Goal: Task Accomplishment & Management: Complete application form

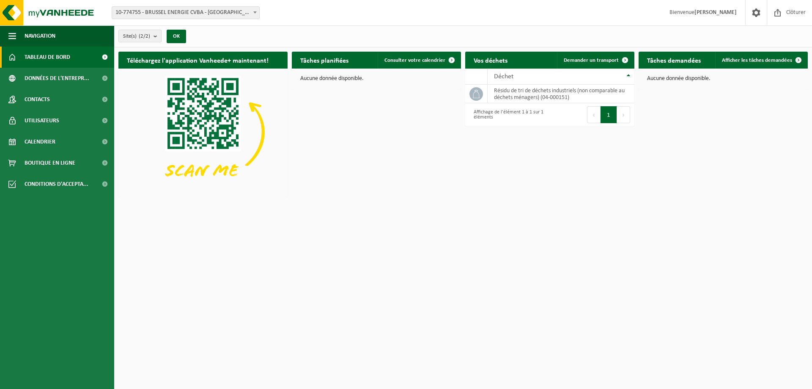
click at [244, 11] on span "10-774755 - BRUSSEL ENERGIE CVBA - [GEOGRAPHIC_DATA]" at bounding box center [185, 13] width 147 height 12
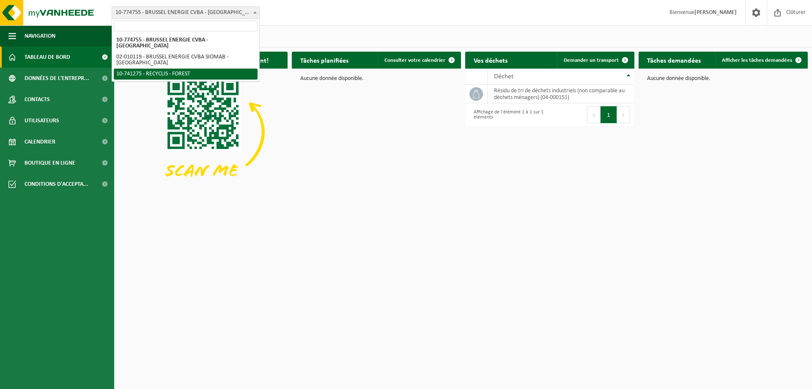
select select "118360"
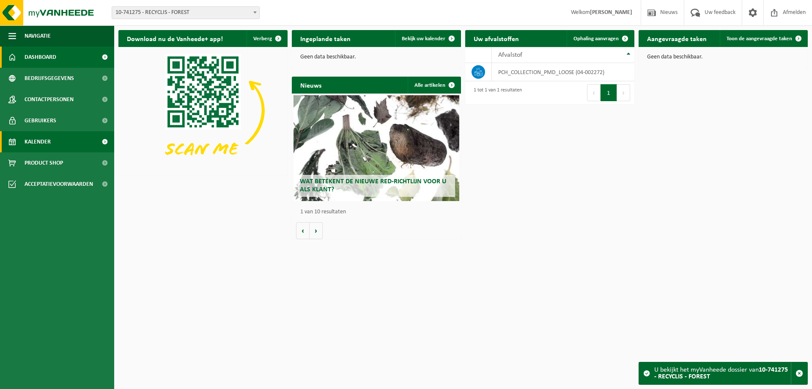
click at [45, 139] on span "Kalender" at bounding box center [38, 141] width 26 height 21
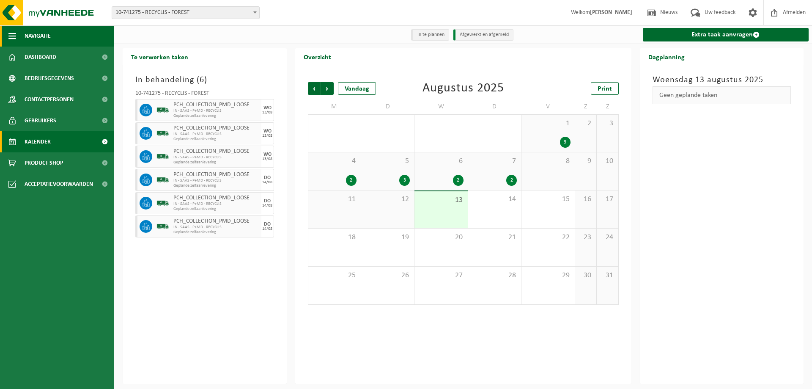
click at [13, 35] on span "button" at bounding box center [12, 35] width 8 height 21
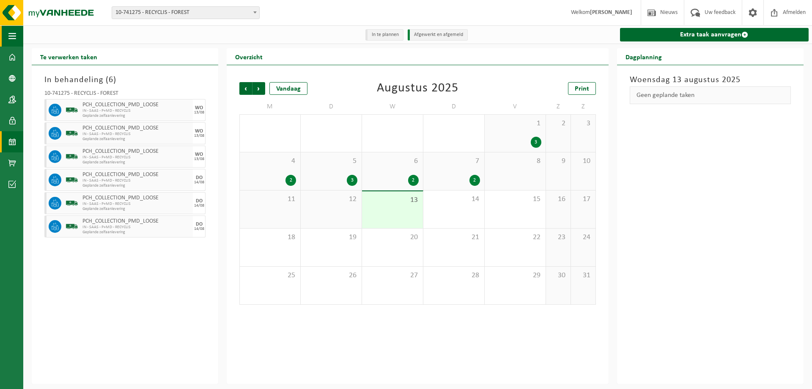
click at [13, 35] on span "button" at bounding box center [12, 35] width 8 height 21
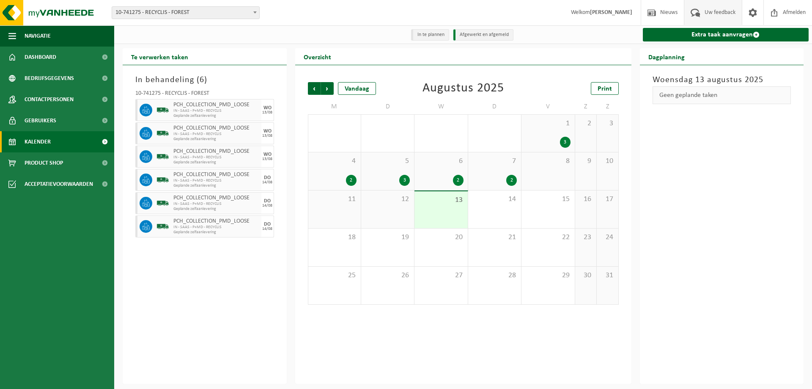
click at [690, 14] on span at bounding box center [695, 12] width 14 height 25
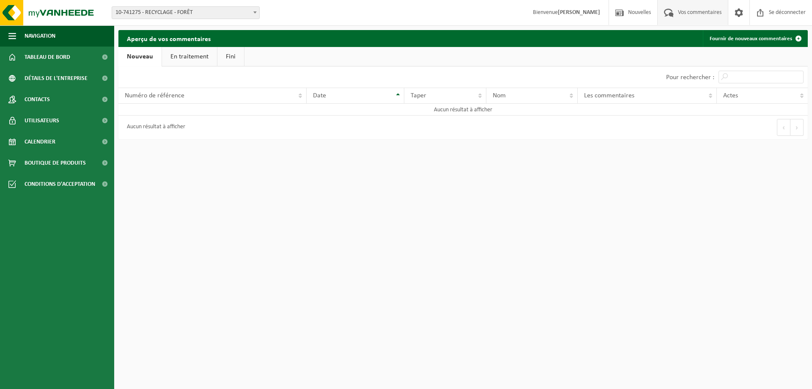
click at [496, 11] on div "Bifurquer: 10-774755 - BRUSSEL ENERGY SCRL - BRUXELLES 02-010119 - BRUSSELS ENE…" at bounding box center [406, 13] width 812 height 26
click at [58, 141] on link "Calendrier" at bounding box center [57, 141] width 114 height 21
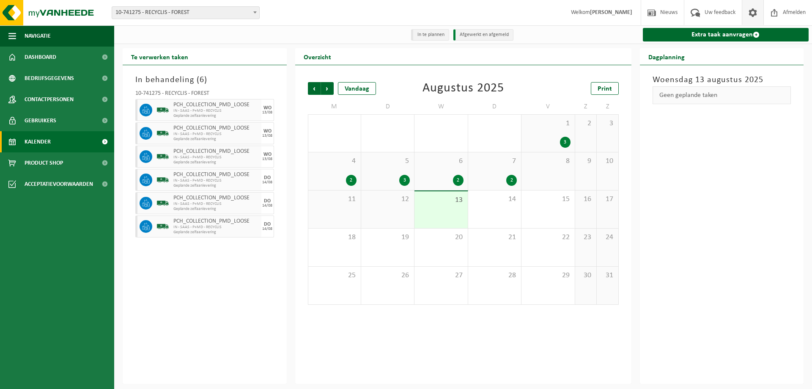
click at [751, 11] on span at bounding box center [752, 12] width 13 height 25
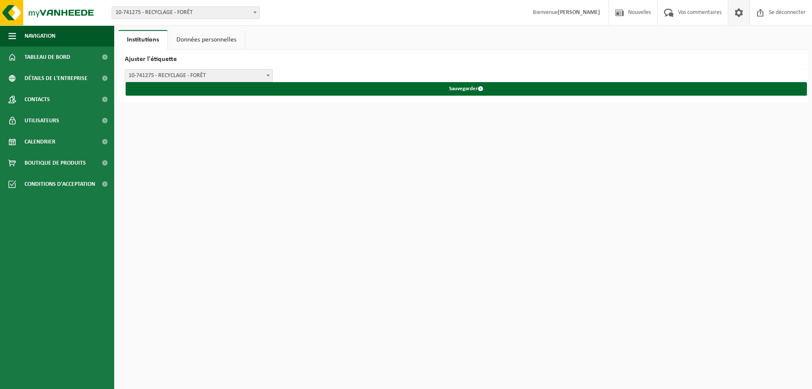
click at [212, 39] on font "Données personnelles" at bounding box center [206, 39] width 60 height 7
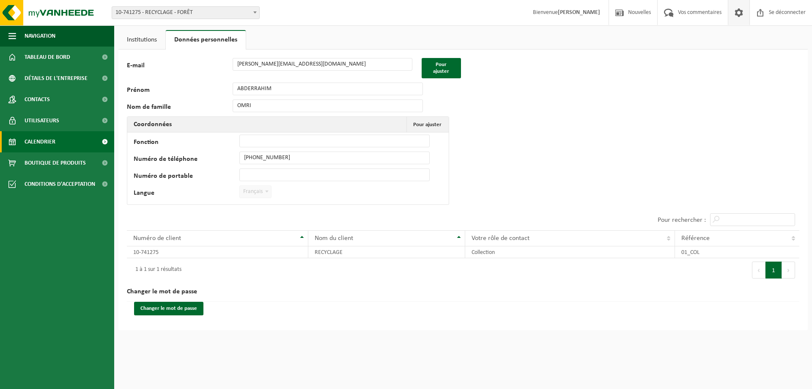
click at [53, 140] on font "Calendrier" at bounding box center [40, 142] width 31 height 6
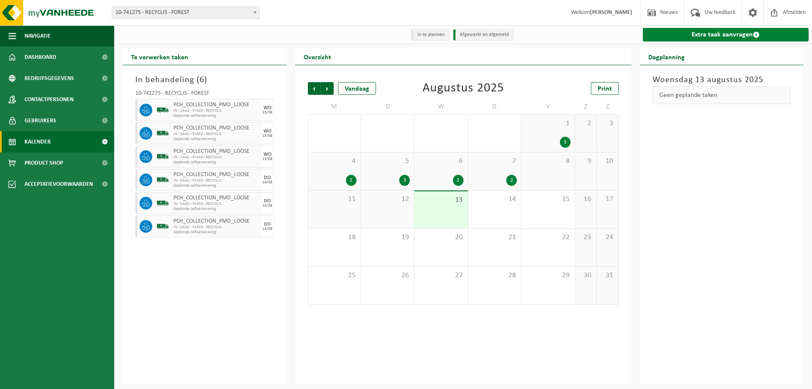
click at [689, 38] on link "Extra taak aanvragen" at bounding box center [726, 35] width 166 height 14
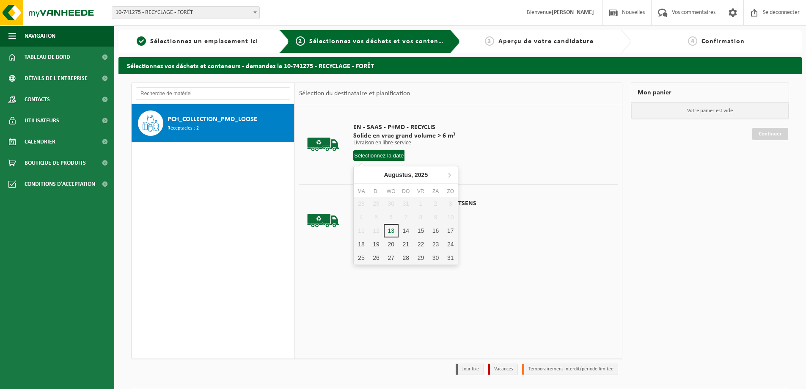
click at [376, 156] on input "text" at bounding box center [378, 155] width 51 height 11
click at [365, 247] on div "18" at bounding box center [362, 253] width 16 height 14
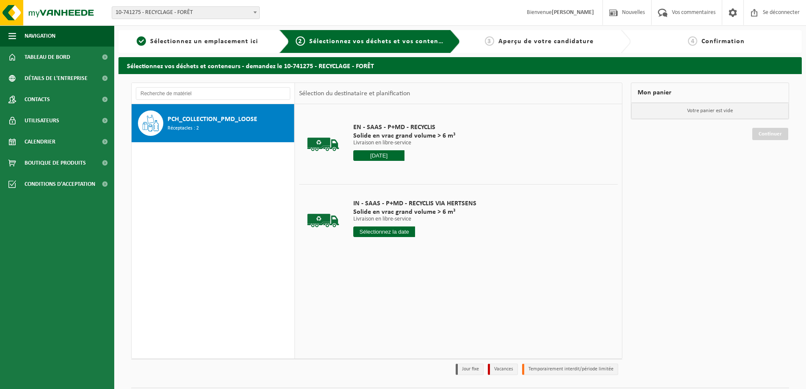
type input "Van [DATE]"
type input "[DATE]"
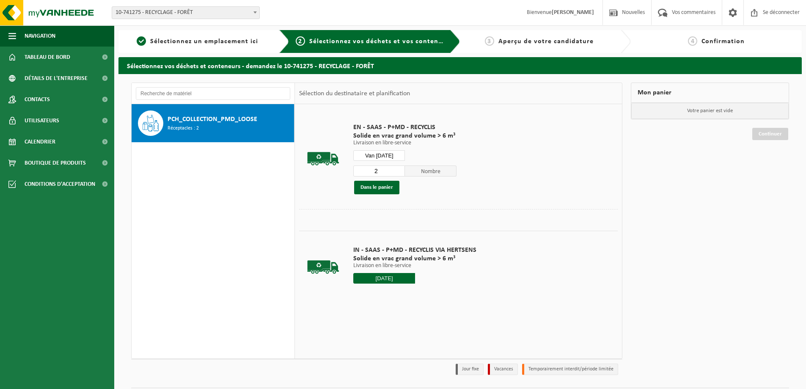
type input "2"
click at [398, 168] on input "2" at bounding box center [379, 170] width 52 height 11
click at [373, 185] on font "Dans le panier" at bounding box center [376, 186] width 33 height 5
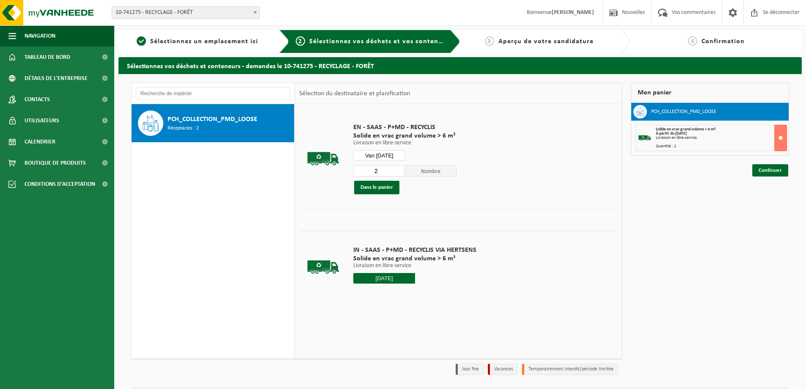
click at [378, 154] on input "Van [DATE]" at bounding box center [379, 155] width 52 height 11
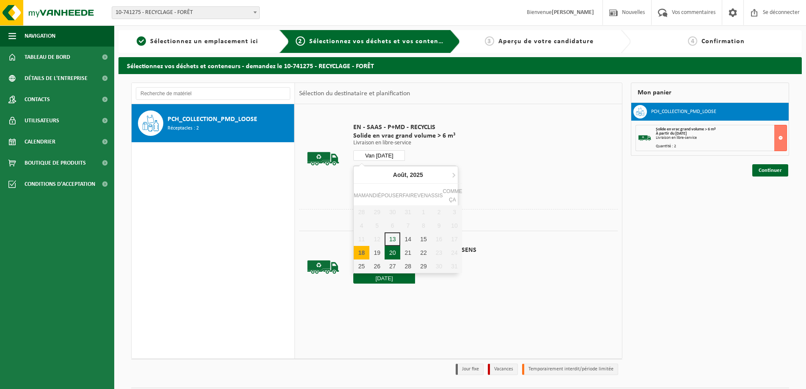
click at [392, 251] on font "20" at bounding box center [392, 252] width 7 height 7
type input "Van [DATE]"
type input "[DATE]"
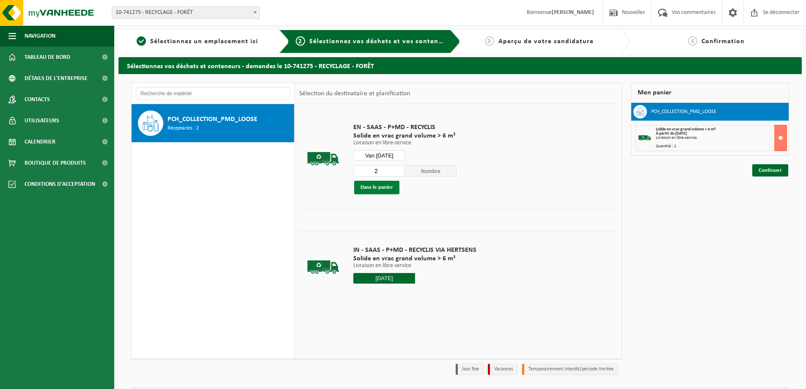
click at [385, 188] on font "Dans le panier" at bounding box center [376, 186] width 33 height 5
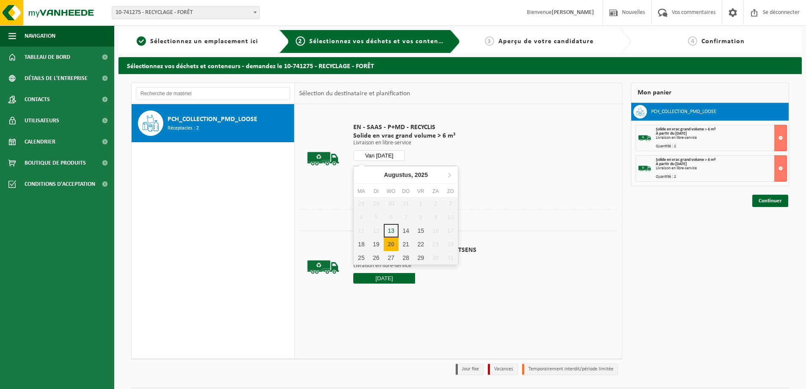
click at [391, 154] on input "Van [DATE]" at bounding box center [379, 155] width 52 height 11
click at [406, 250] on font "21" at bounding box center [408, 252] width 7 height 7
type input "Van [DATE]"
type input "[DATE]"
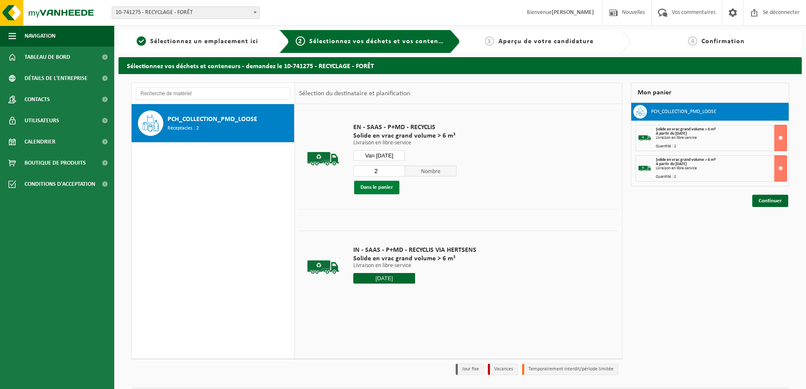
click at [384, 190] on font "Dans le panier" at bounding box center [376, 186] width 33 height 5
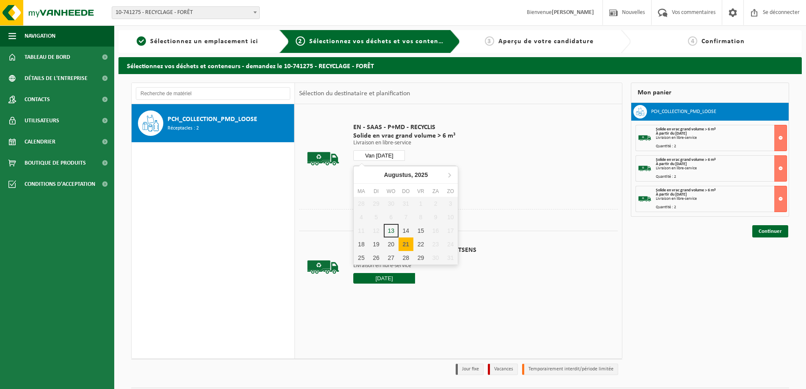
click at [387, 156] on input "Van [DATE]" at bounding box center [379, 155] width 52 height 11
click at [378, 252] on font "19" at bounding box center [376, 252] width 7 height 7
type input "Van [DATE]"
type input "[DATE]"
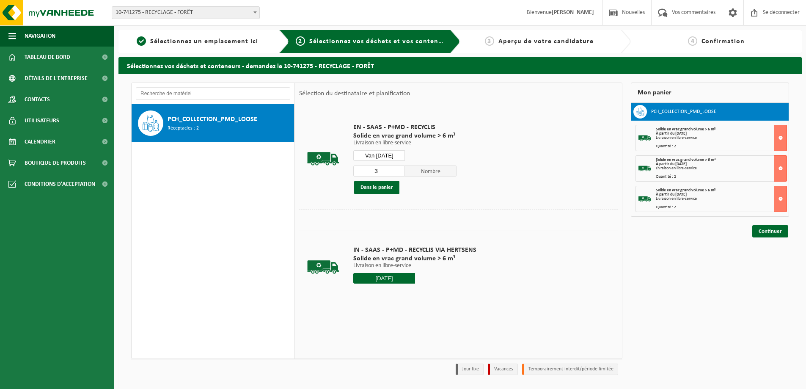
type input "3"
click at [398, 167] on input "3" at bounding box center [379, 170] width 52 height 11
click at [371, 184] on font "Dans le panier" at bounding box center [376, 186] width 33 height 5
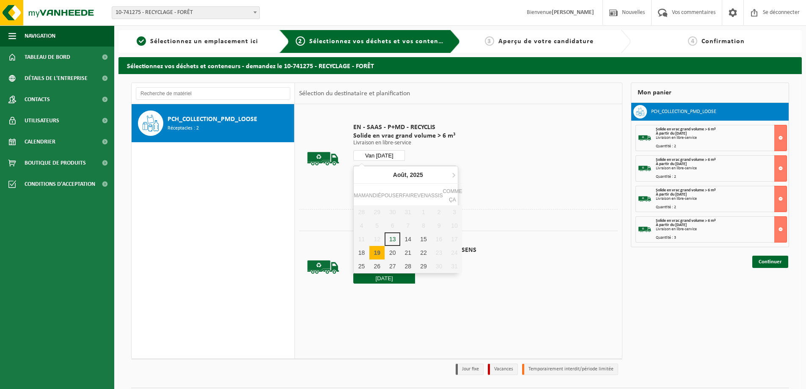
click at [384, 158] on input "Van [DATE]" at bounding box center [379, 155] width 52 height 11
click at [426, 252] on font "22" at bounding box center [423, 252] width 7 height 7
type input "Van [DATE]"
type input "[DATE]"
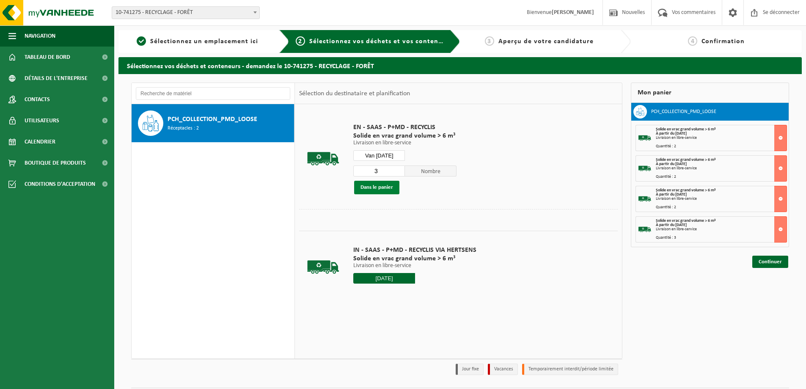
click at [373, 187] on font "Dans le panier" at bounding box center [376, 186] width 33 height 5
click at [771, 293] on font "Continuer" at bounding box center [769, 291] width 23 height 5
